Goal: Task Accomplishment & Management: Use online tool/utility

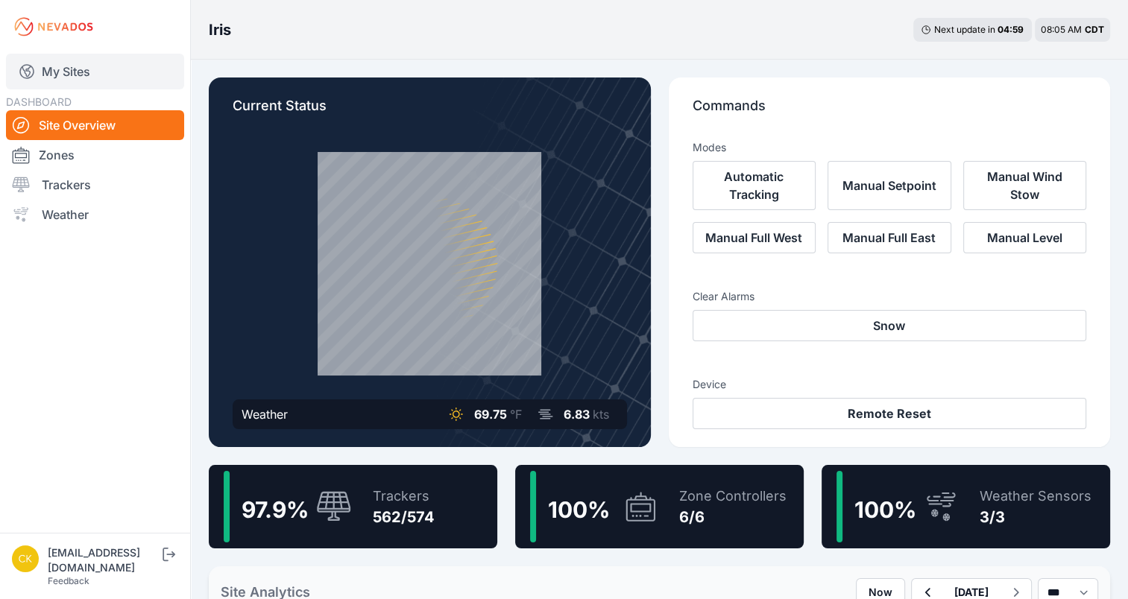
click at [68, 78] on link "My Sites" at bounding box center [95, 72] width 178 height 36
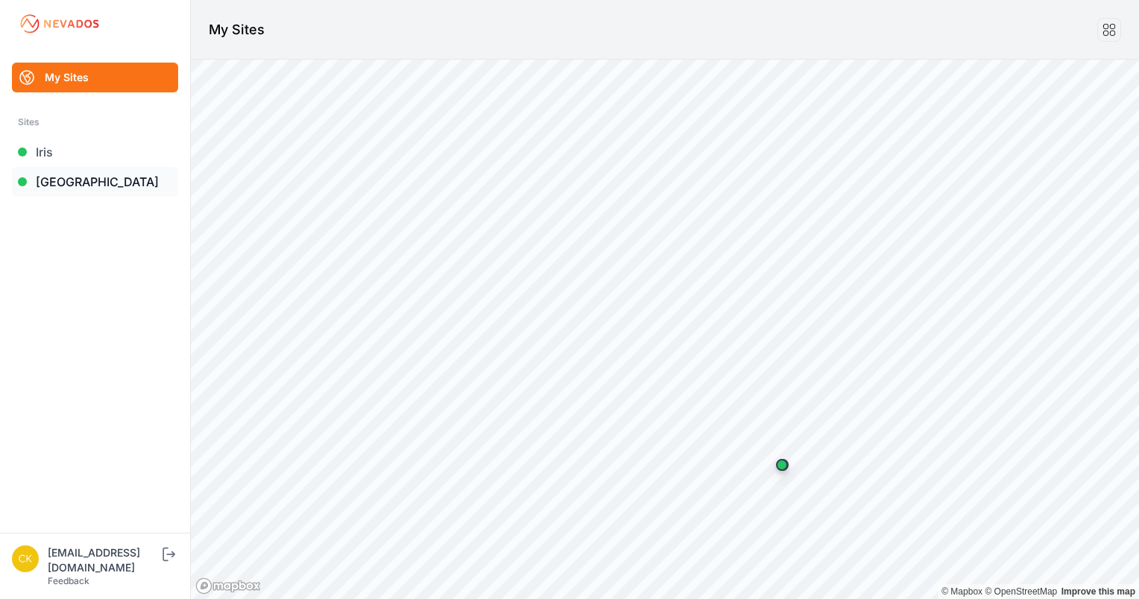
click at [84, 185] on link "[GEOGRAPHIC_DATA]" at bounding box center [95, 182] width 166 height 30
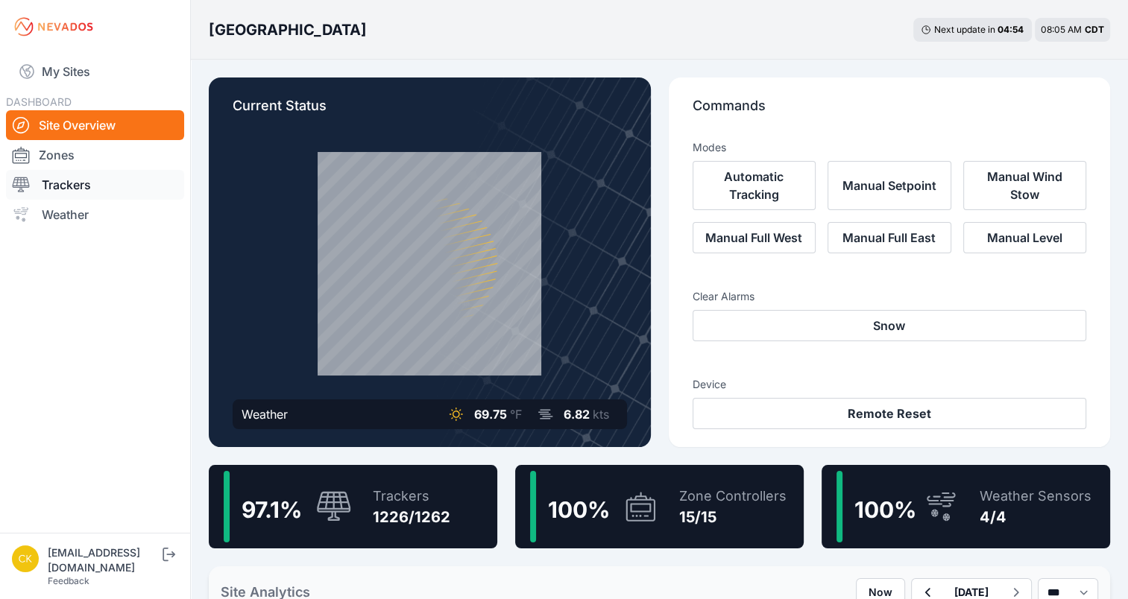
click at [90, 183] on link "Trackers" at bounding box center [95, 185] width 178 height 30
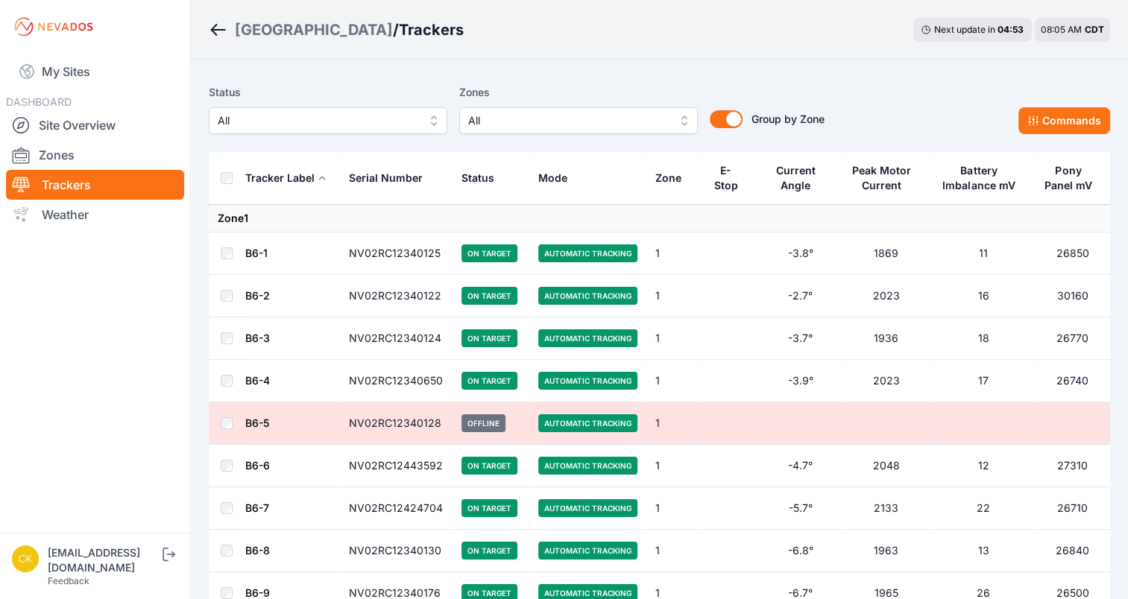
click at [566, 132] on button "All" at bounding box center [578, 120] width 238 height 27
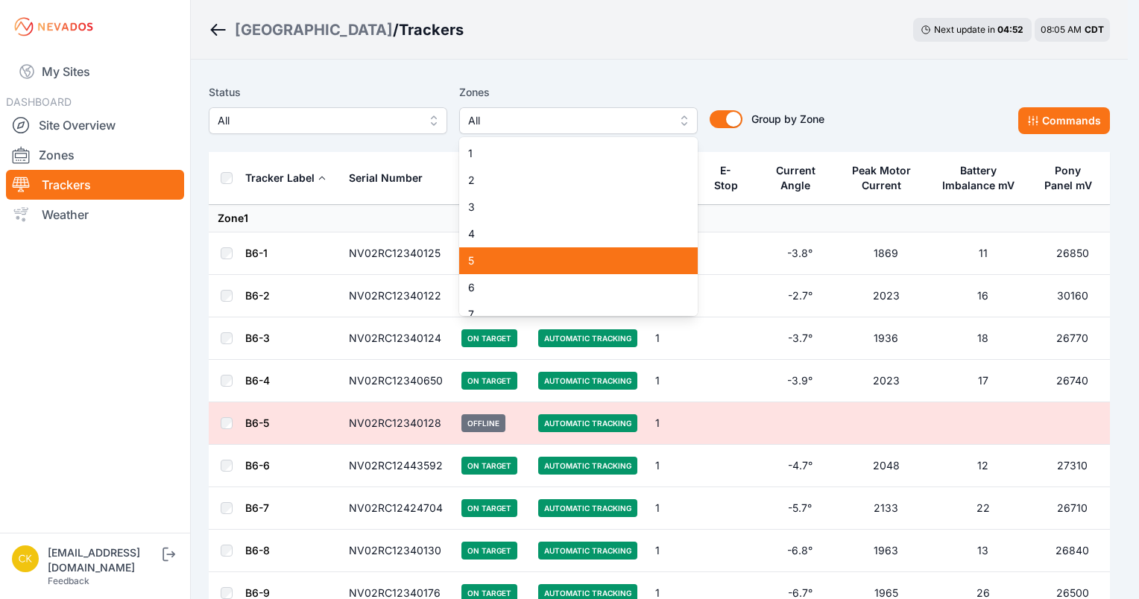
click at [528, 255] on span "5" at bounding box center [569, 260] width 203 height 15
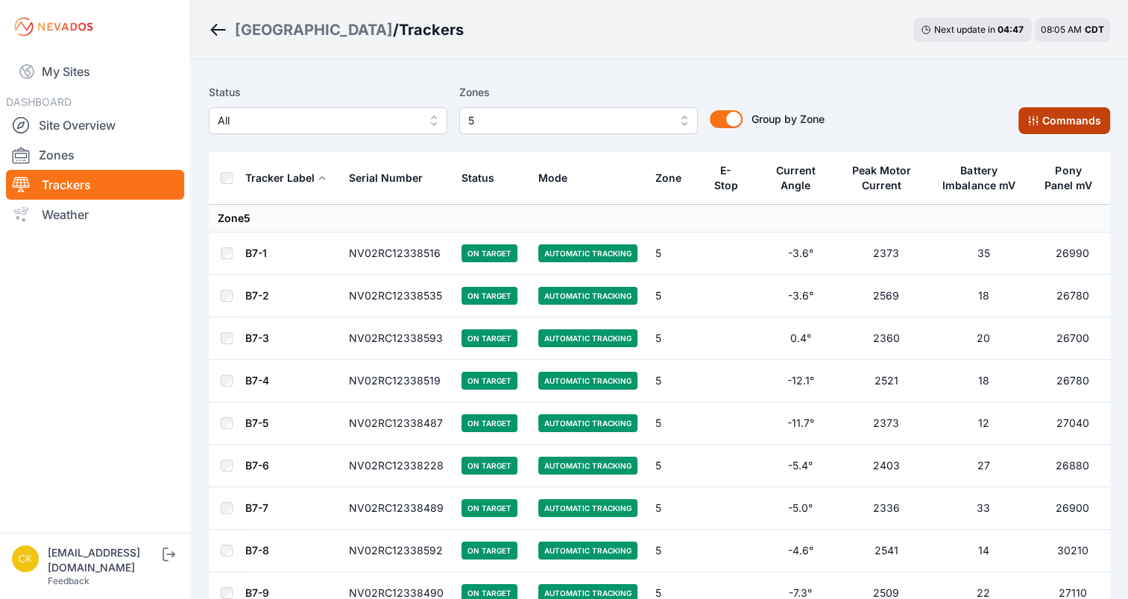
click at [1043, 122] on button "Commands" at bounding box center [1064, 120] width 92 height 27
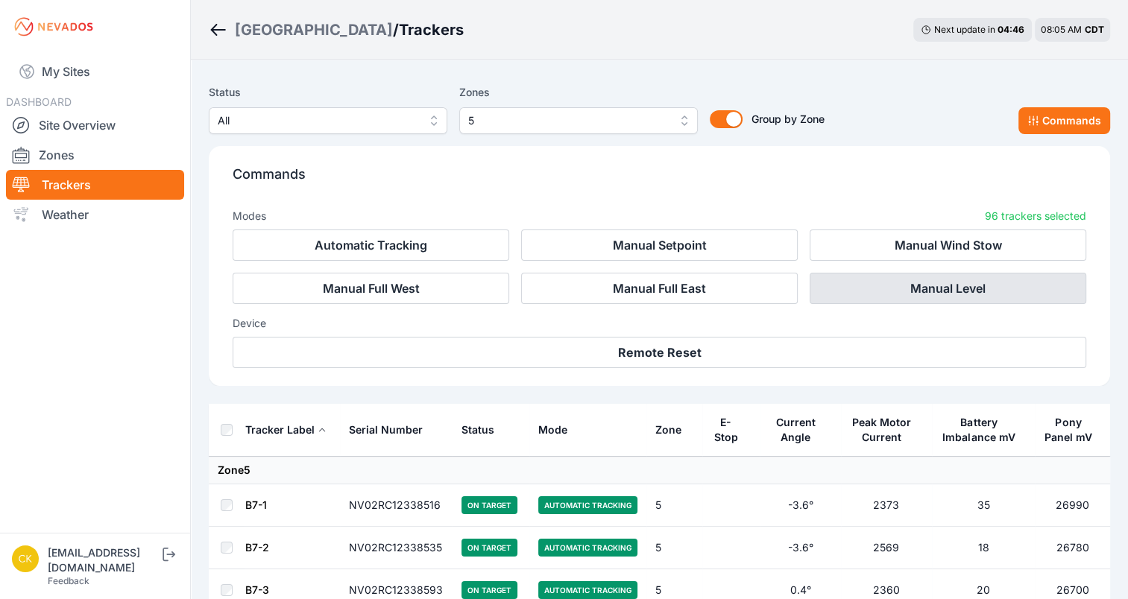
click at [903, 286] on button "Manual Level" at bounding box center [947, 288] width 276 height 31
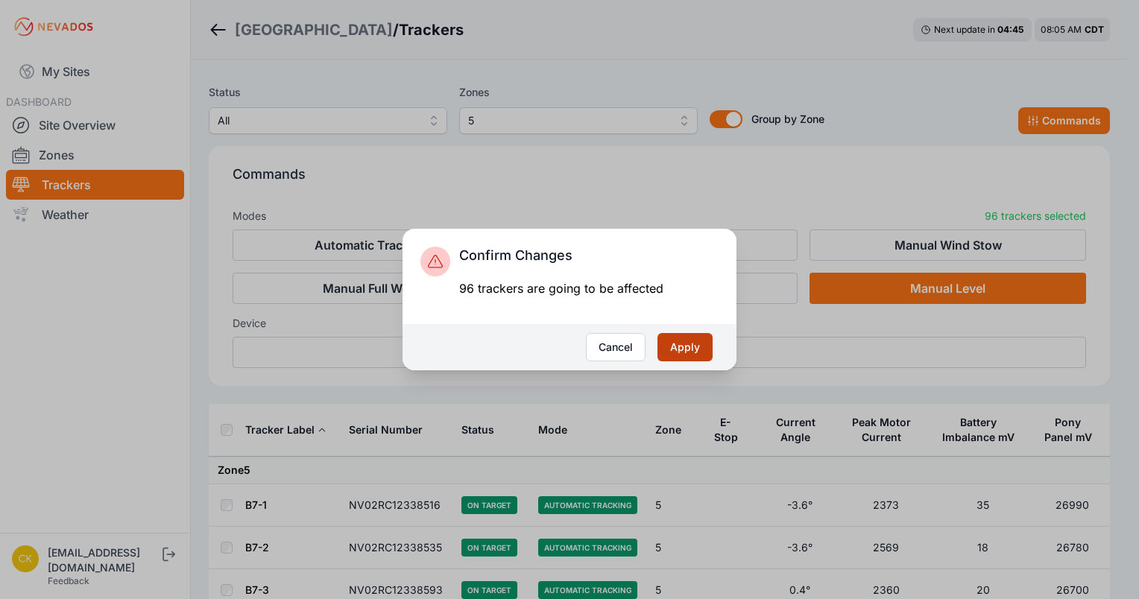
click at [671, 346] on button "Apply" at bounding box center [684, 347] width 55 height 28
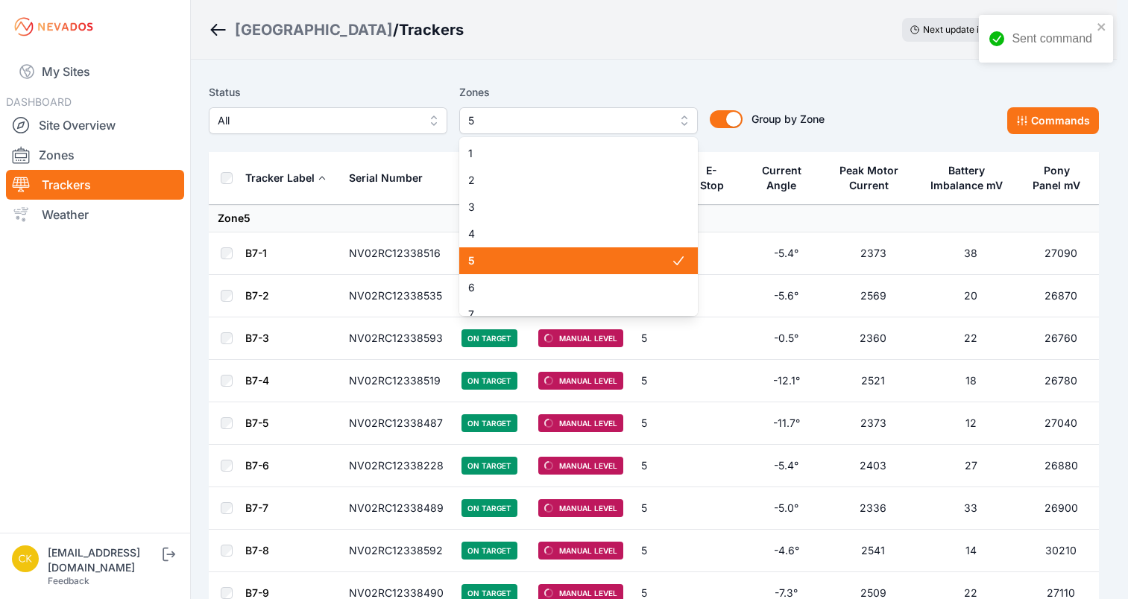
click at [543, 125] on span "5" at bounding box center [568, 121] width 200 height 18
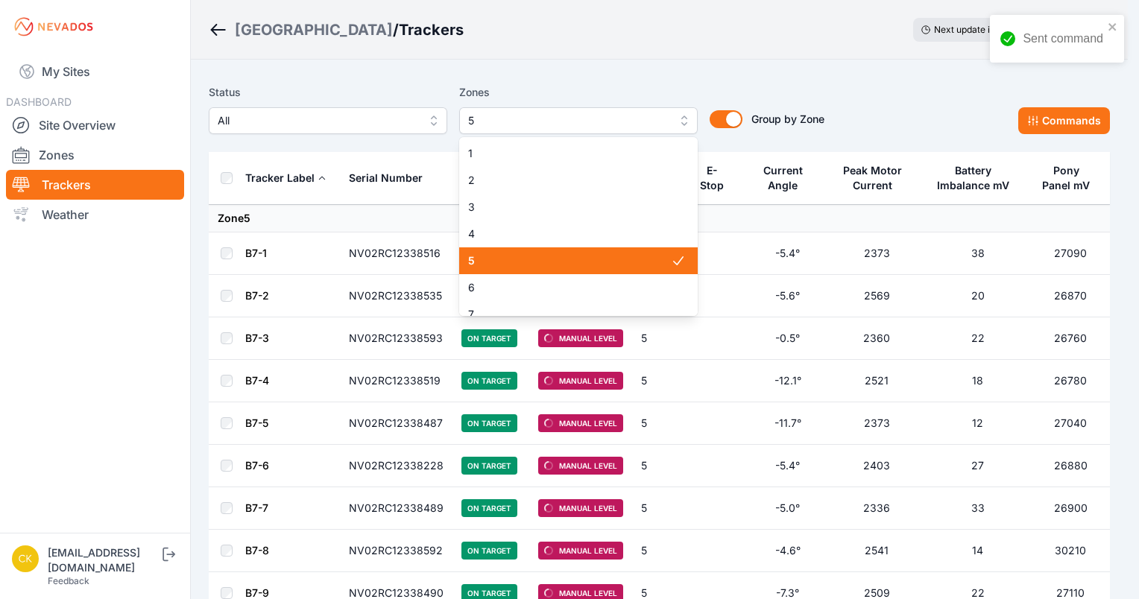
click at [516, 253] on span "5" at bounding box center [569, 260] width 203 height 15
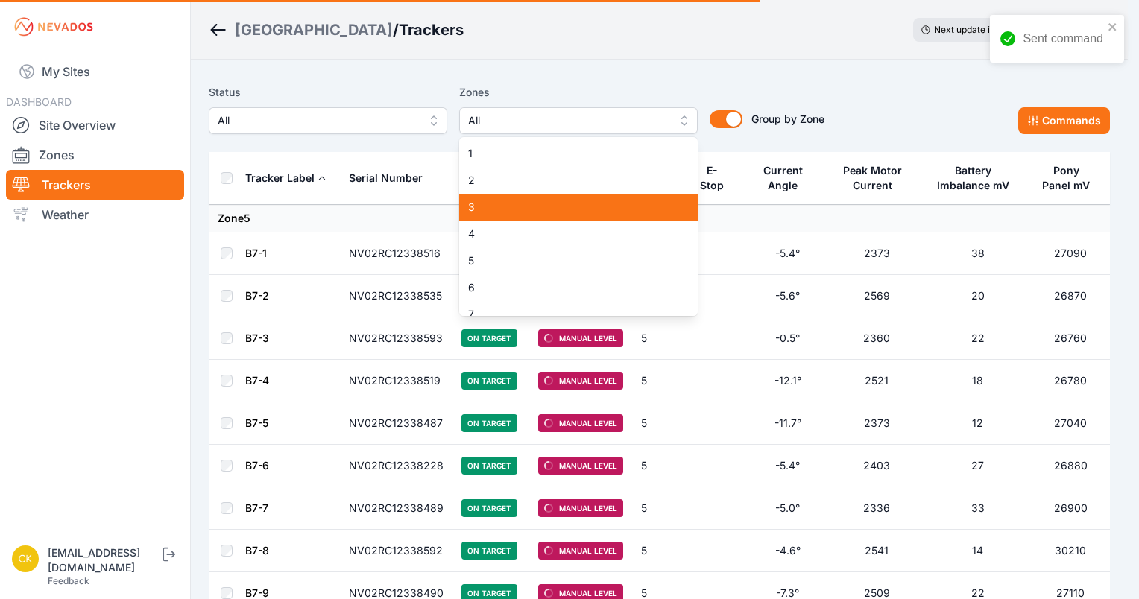
click at [519, 188] on span "2" at bounding box center [569, 180] width 203 height 15
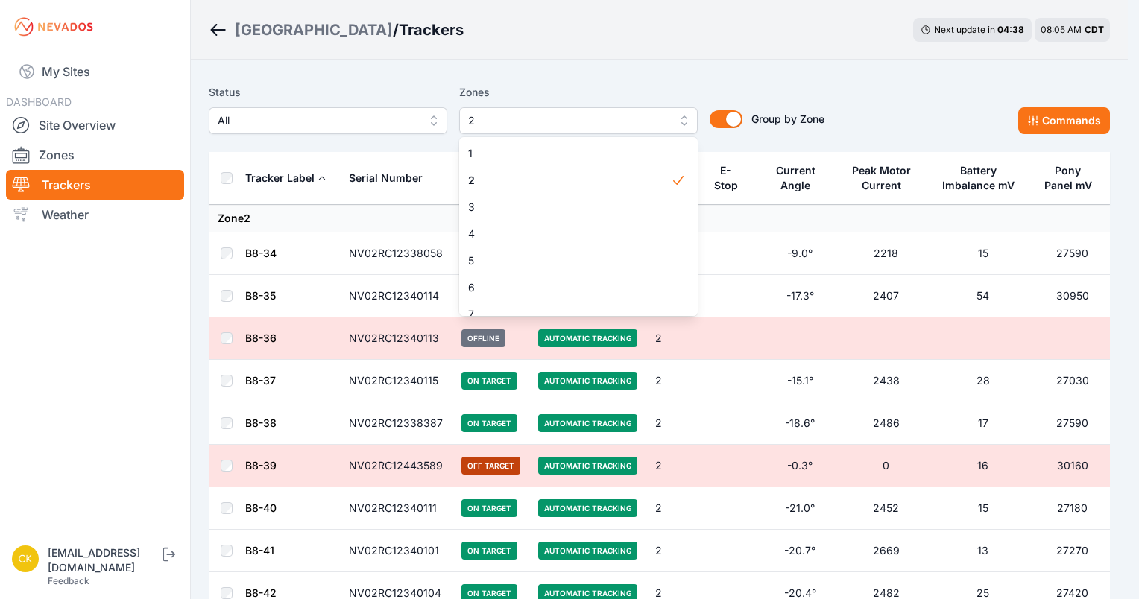
click at [255, 148] on div "Status All Zones 2 1 2 3 4 5 6 7 8 9 10 11 12 13 14 15 Group by Zone Group by Z…" at bounding box center [659, 115] width 901 height 75
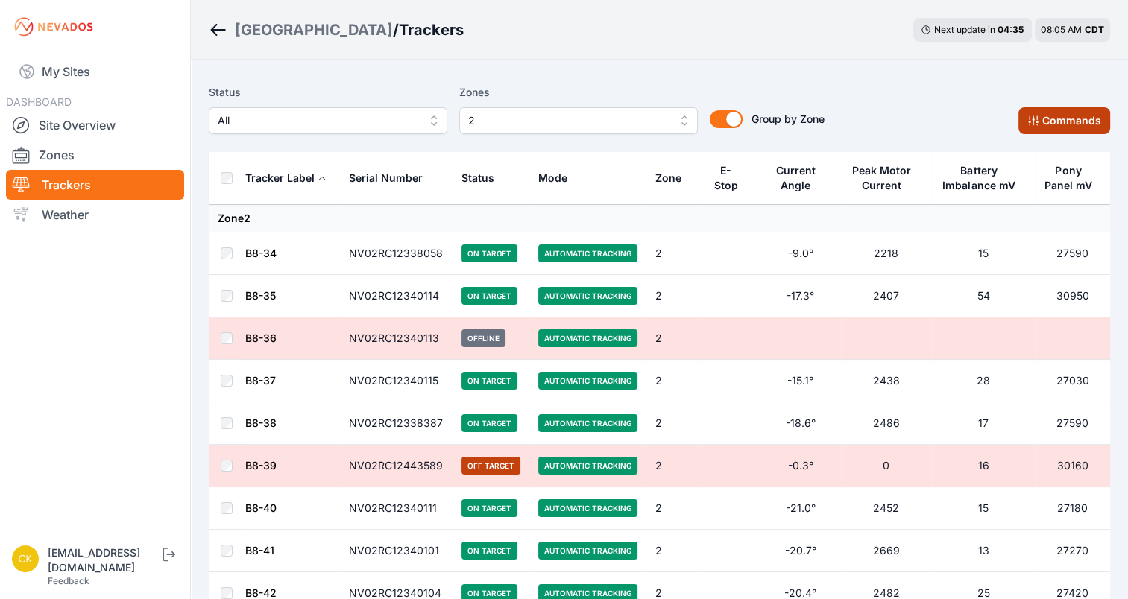
click at [1069, 128] on button "Commands" at bounding box center [1064, 120] width 92 height 27
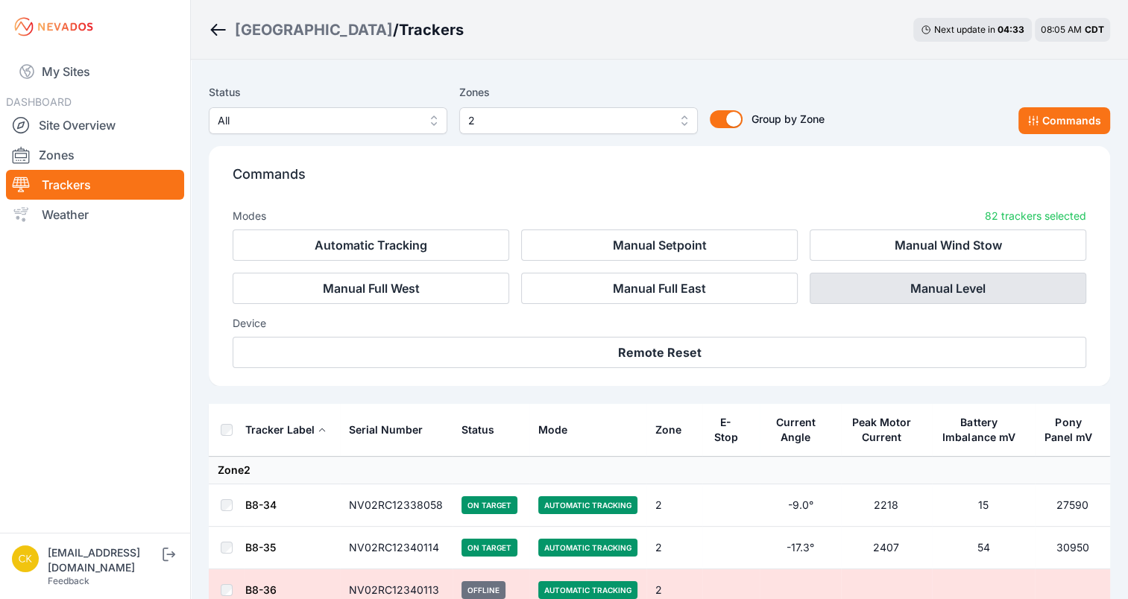
click at [928, 288] on button "Manual Level" at bounding box center [947, 288] width 276 height 31
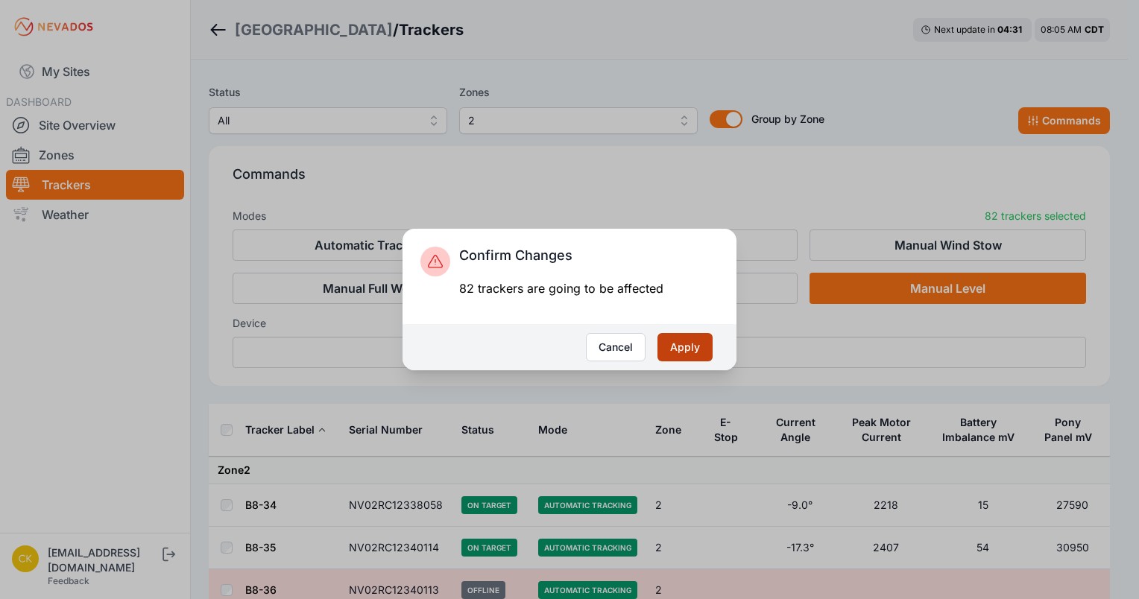
click at [673, 347] on button "Apply" at bounding box center [684, 347] width 55 height 28
